Goal: Task Accomplishment & Management: Manage account settings

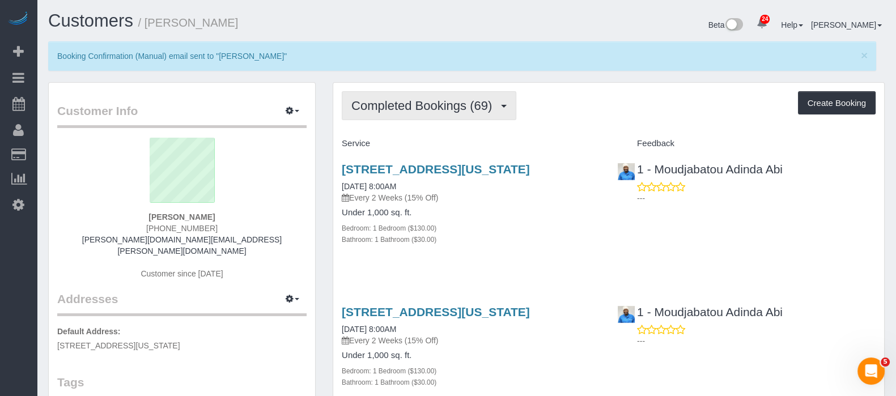
click at [514, 108] on button "Completed Bookings (69)" at bounding box center [429, 105] width 175 height 29
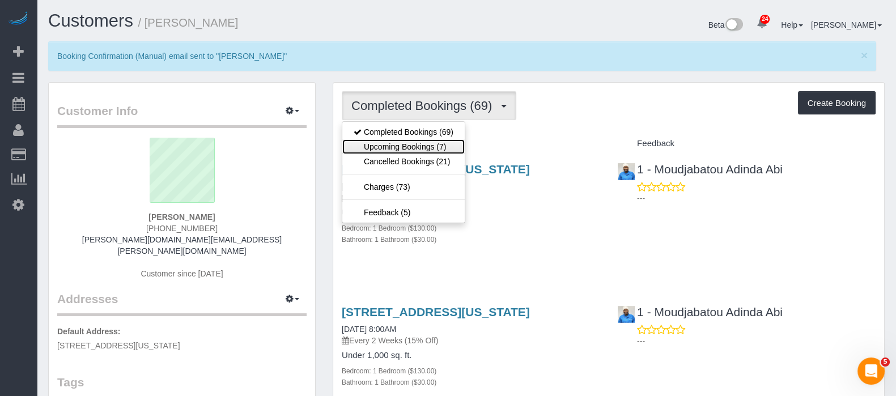
click at [436, 147] on link "Upcoming Bookings (7)" at bounding box center [403, 146] width 122 height 15
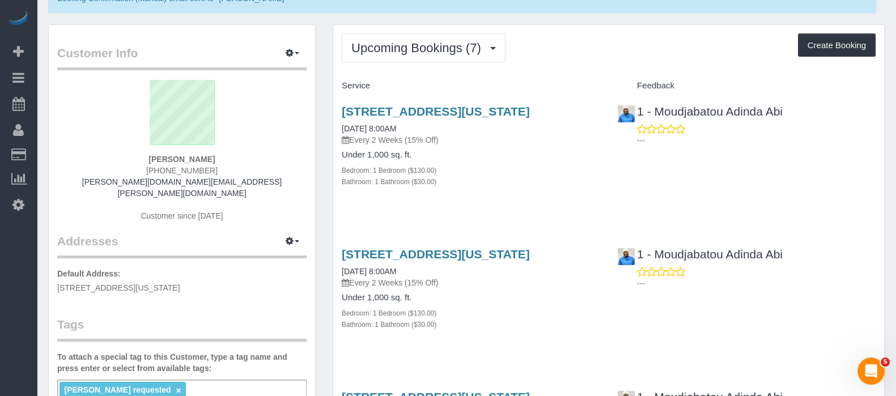
scroll to position [70, 0]
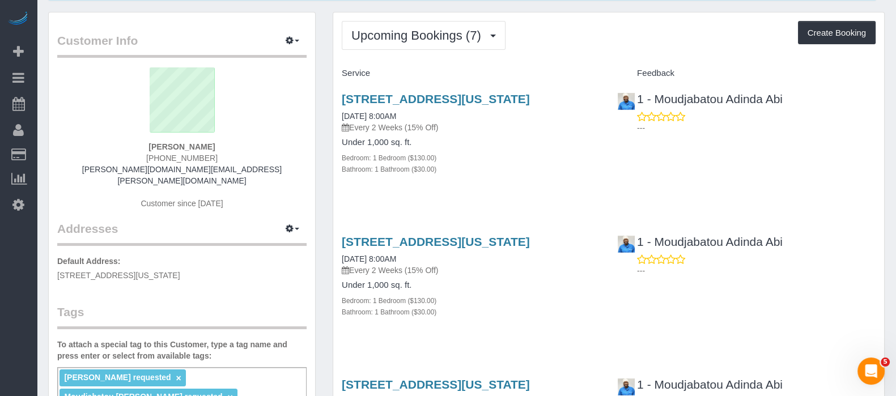
click at [553, 175] on div "Bathroom: 1 Bathroom ($30.00)" at bounding box center [471, 168] width 258 height 11
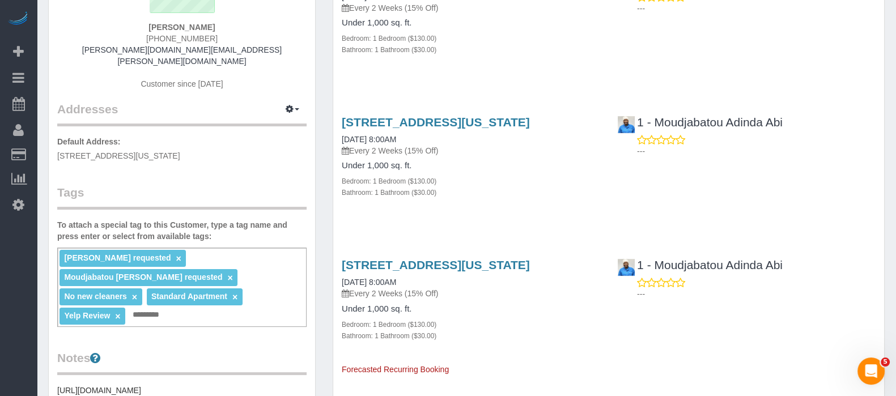
scroll to position [213, 0]
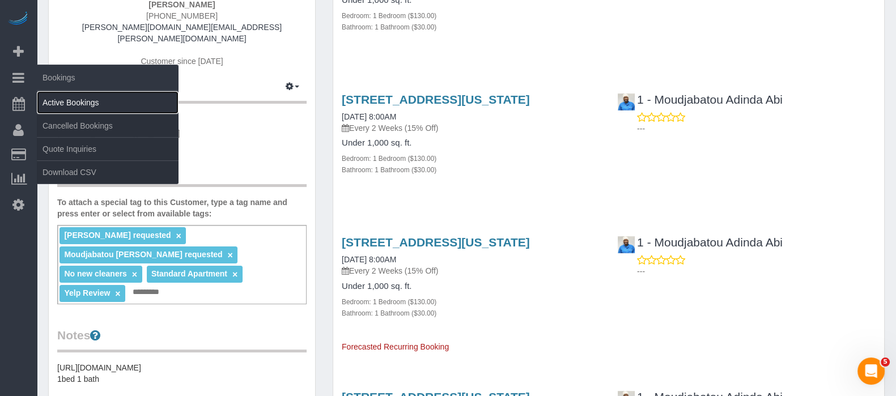
click at [98, 103] on link "Active Bookings" at bounding box center [108, 102] width 142 height 23
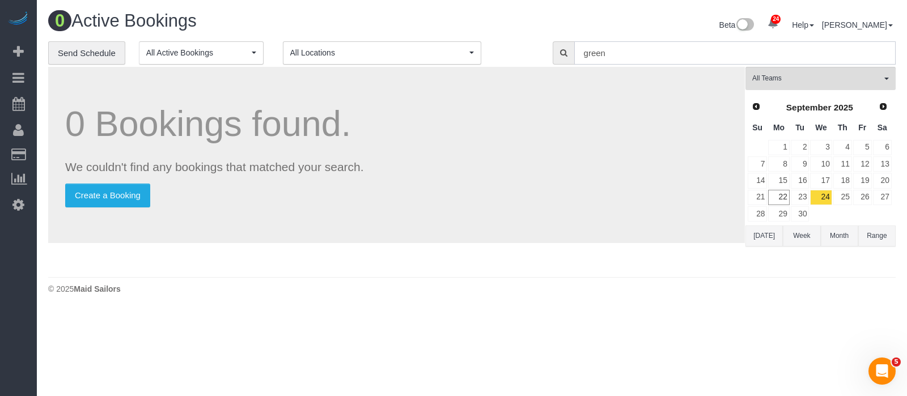
click at [643, 52] on input "green" at bounding box center [734, 52] width 321 height 23
type input "g"
click at [804, 197] on link "23" at bounding box center [800, 197] width 19 height 15
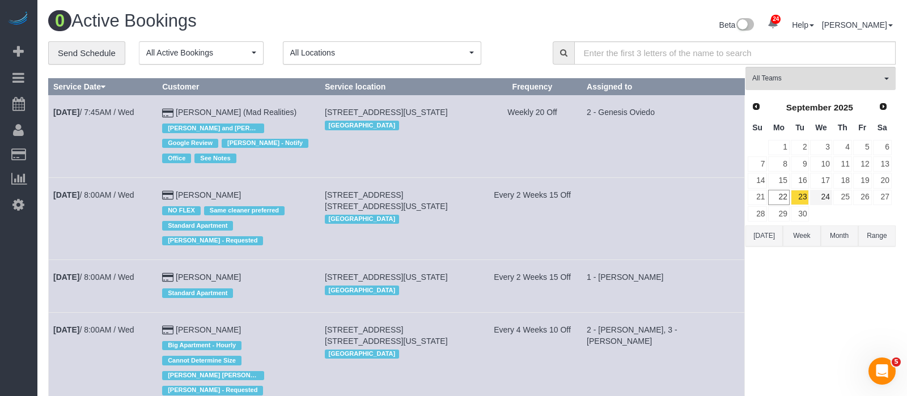
click at [804, 197] on tr "21 22 23 24 25 26 27" at bounding box center [819, 197] width 145 height 16
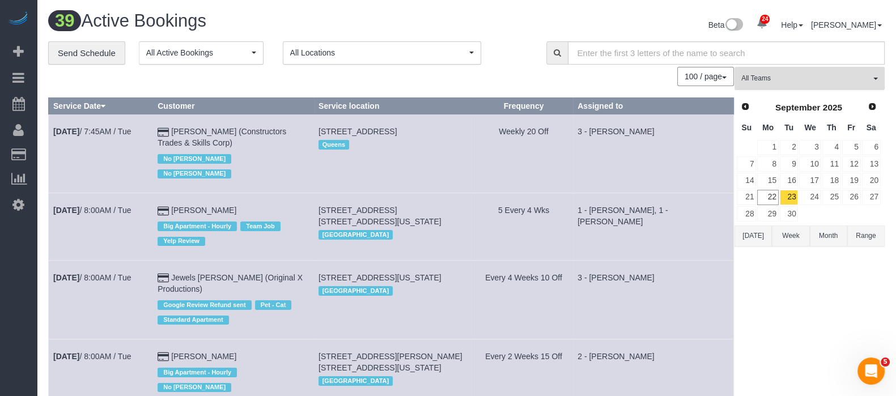
click at [866, 76] on span "All Teams" at bounding box center [805, 79] width 129 height 10
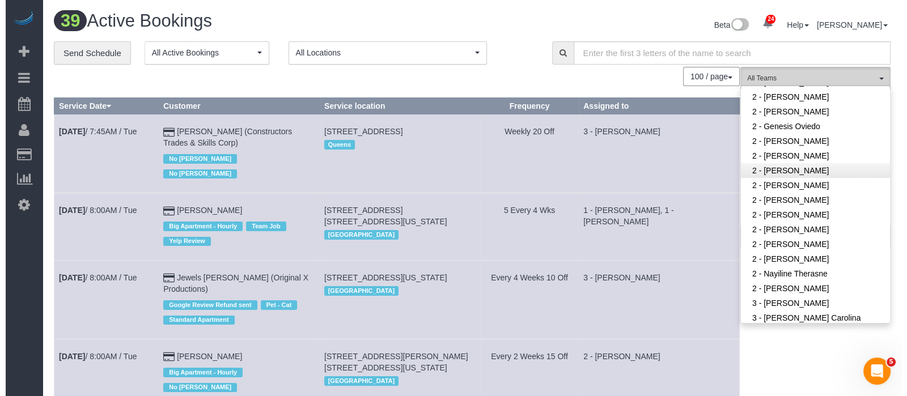
scroll to position [779, 0]
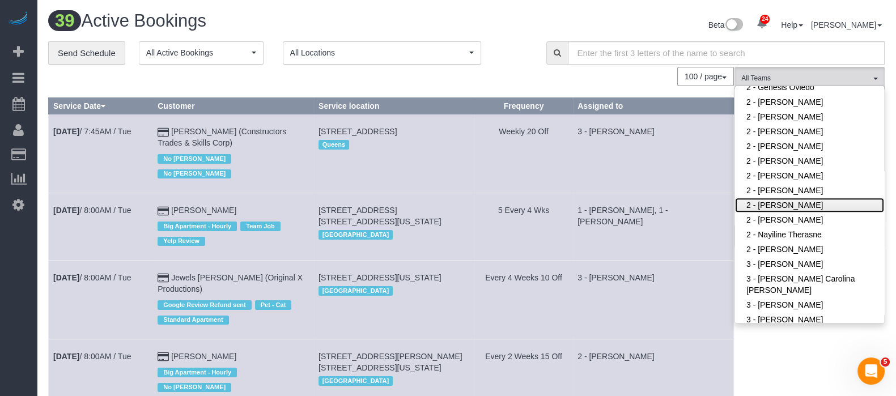
click at [782, 198] on link "2 - [PERSON_NAME]" at bounding box center [809, 205] width 149 height 15
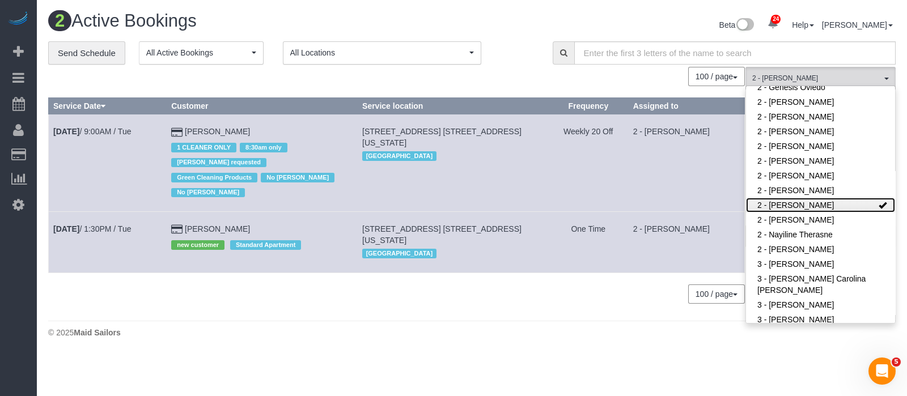
click at [853, 198] on link "2 - [PERSON_NAME]" at bounding box center [820, 205] width 149 height 15
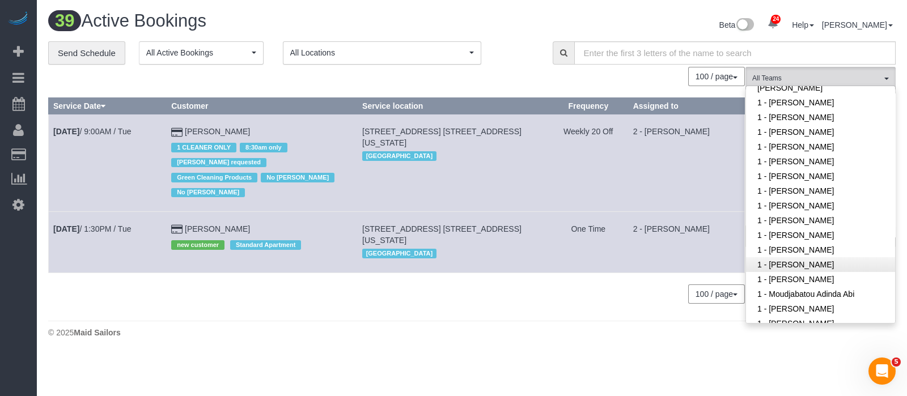
scroll to position [354, 0]
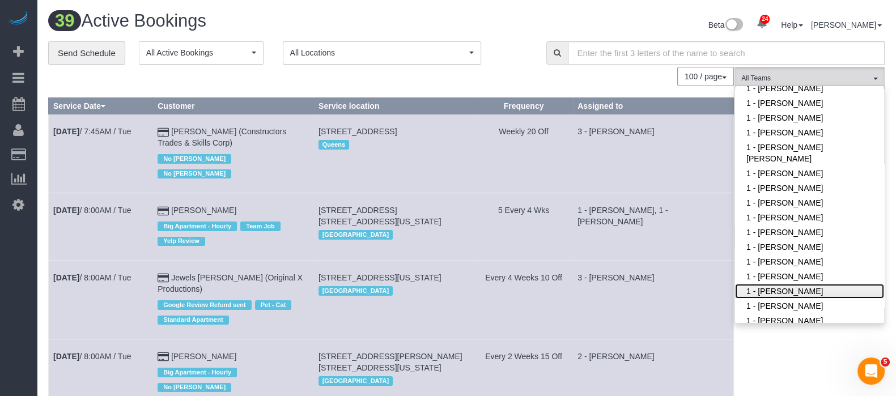
drag, startPoint x: 809, startPoint y: 277, endPoint x: 681, endPoint y: 212, distance: 143.5
click at [809, 284] on link "1 - [PERSON_NAME]" at bounding box center [809, 291] width 149 height 15
